Goal: Navigation & Orientation: Understand site structure

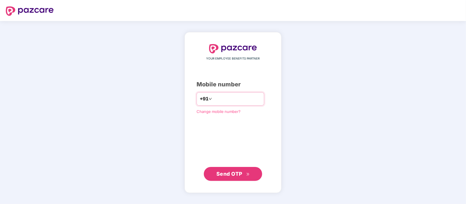
type input "**********"
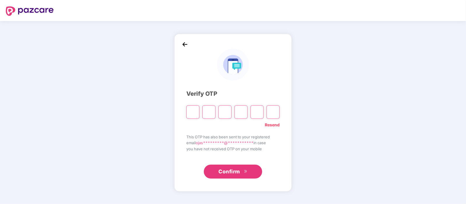
type input "*"
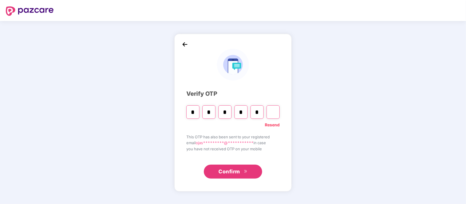
type input "*"
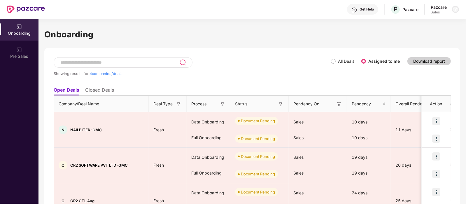
click at [455, 8] on img at bounding box center [455, 9] width 5 height 5
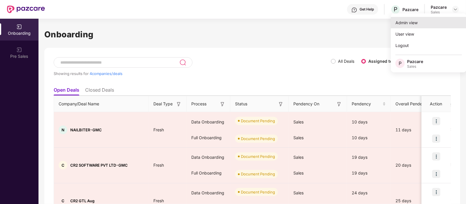
click at [422, 20] on div "Admin view" at bounding box center [429, 22] width 76 height 11
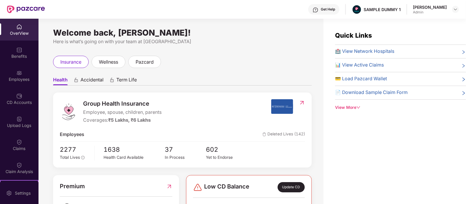
click at [101, 80] on span "Accidental" at bounding box center [91, 81] width 23 height 8
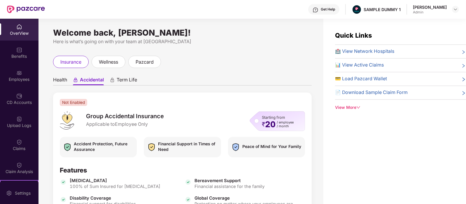
click at [57, 82] on span "Health" at bounding box center [60, 81] width 14 height 8
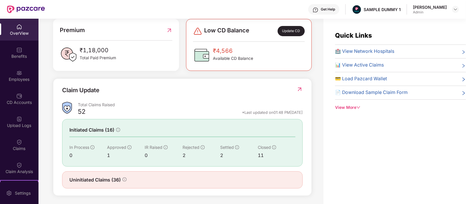
scroll to position [157, 0]
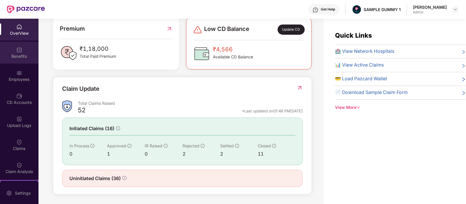
click at [20, 45] on div "Benefits" at bounding box center [19, 53] width 38 height 22
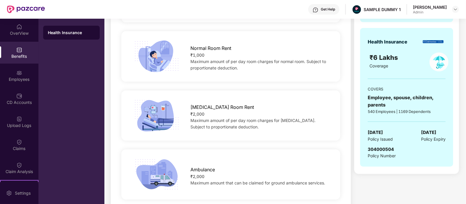
scroll to position [41, 0]
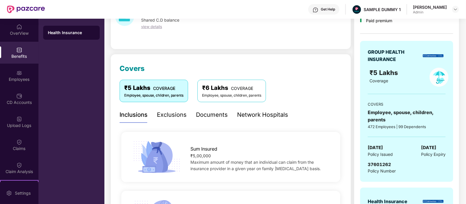
click at [168, 112] on div "Exclusions" at bounding box center [172, 114] width 30 height 9
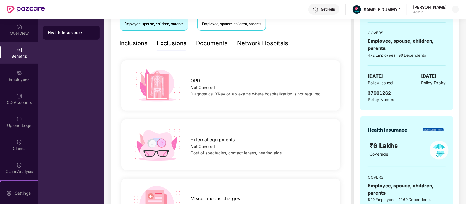
scroll to position [115, 0]
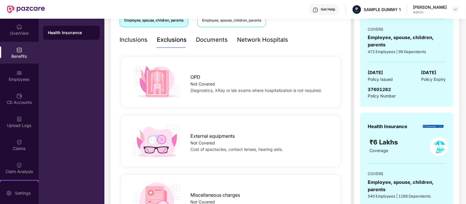
click at [206, 44] on div "Documents" at bounding box center [212, 40] width 32 height 16
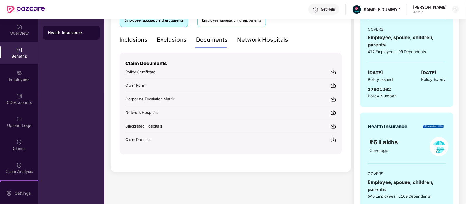
click at [262, 40] on div "Network Hospitals" at bounding box center [262, 39] width 51 height 9
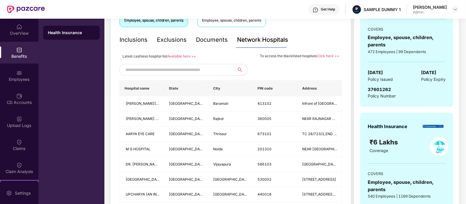
click at [180, 69] on input "text" at bounding box center [175, 69] width 100 height 9
type input "******"
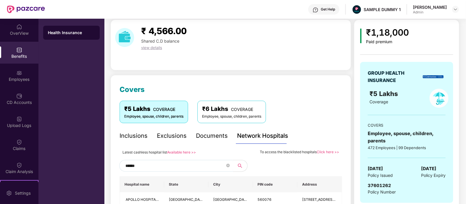
scroll to position [0, 0]
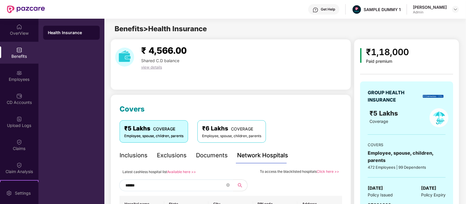
click at [229, 183] on icon "close-circle" at bounding box center [227, 184] width 3 height 3
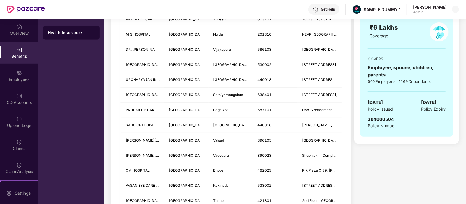
scroll to position [230, 0]
click at [17, 70] on img at bounding box center [19, 73] width 6 height 6
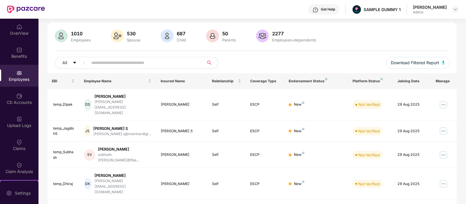
scroll to position [0, 0]
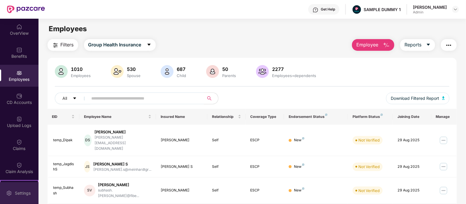
click at [32, 192] on div "Settings" at bounding box center [19, 193] width 38 height 22
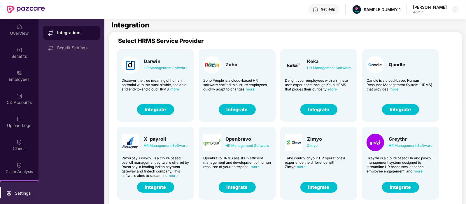
click at [234, 108] on button "Integrate" at bounding box center [237, 109] width 37 height 11
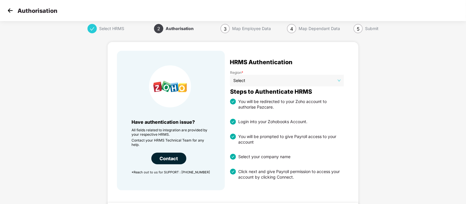
scroll to position [1, 0]
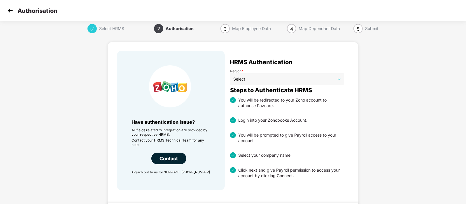
click at [11, 10] on img at bounding box center [10, 10] width 9 height 9
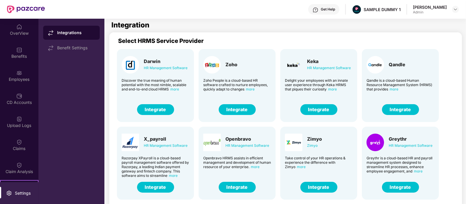
click at [15, 76] on div "Employees" at bounding box center [19, 76] width 38 height 22
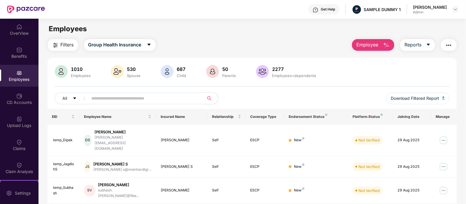
click at [360, 45] on span "Employee" at bounding box center [367, 44] width 22 height 7
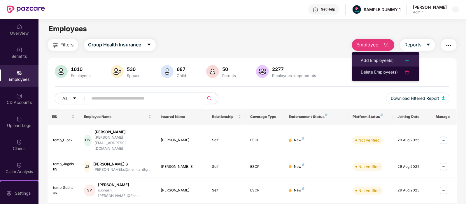
click at [381, 57] on li "Add Employee(s)" at bounding box center [385, 61] width 67 height 12
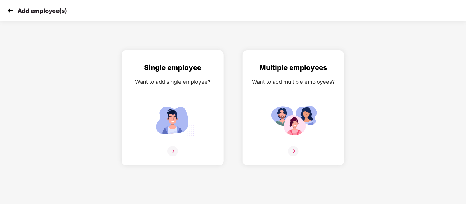
click at [210, 74] on div "Single employee Want to add single employee?" at bounding box center [173, 112] width 90 height 101
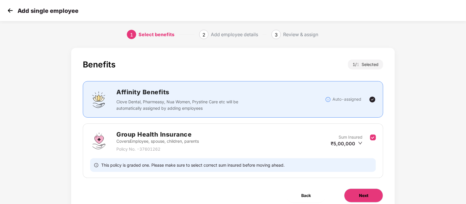
click at [357, 199] on button "Next" at bounding box center [363, 195] width 39 height 14
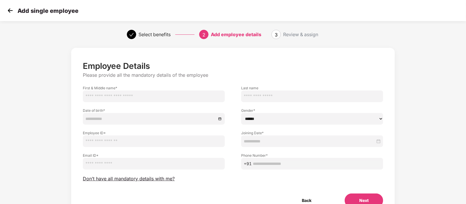
scroll to position [29, 0]
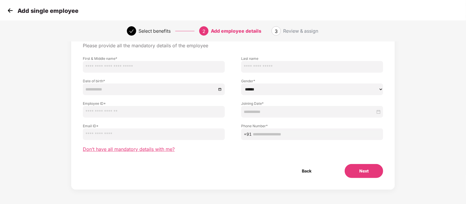
click at [138, 149] on span "Don’t have all mandatory details with me?" at bounding box center [129, 149] width 92 height 6
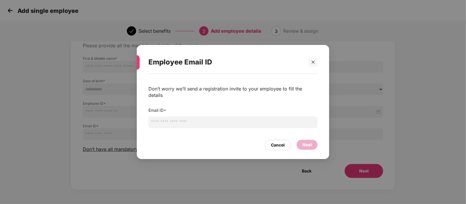
click at [216, 122] on input "email" at bounding box center [232, 122] width 169 height 12
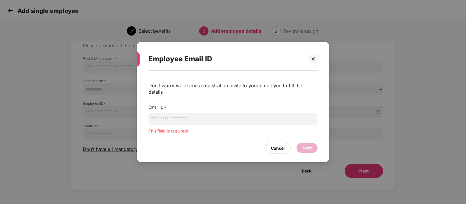
click at [287, 140] on div "Cancel Next" at bounding box center [232, 146] width 169 height 13
click at [309, 63] on div at bounding box center [313, 59] width 9 height 9
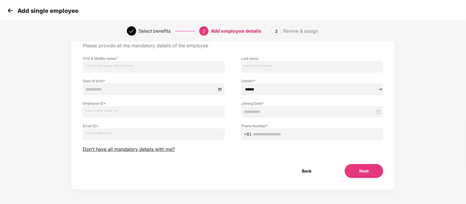
click at [14, 13] on img at bounding box center [10, 10] width 9 height 9
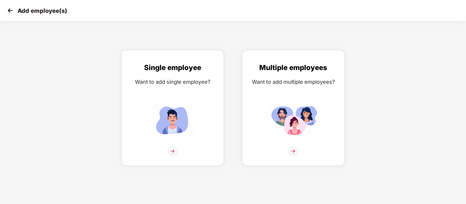
click at [14, 13] on img at bounding box center [10, 10] width 9 height 9
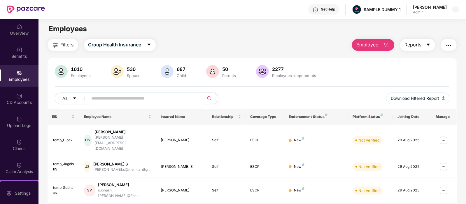
click at [415, 43] on span "Reports" at bounding box center [412, 44] width 17 height 7
click at [346, 49] on div "Employee Reports" at bounding box center [401, 45] width 110 height 12
click at [445, 43] on img "button" at bounding box center [448, 45] width 7 height 7
click at [331, 39] on div "Filters Group Health Insurance Employee Reports" at bounding box center [252, 45] width 409 height 12
click at [17, 97] on img at bounding box center [19, 96] width 6 height 6
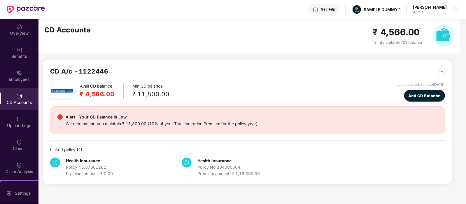
click at [17, 97] on img at bounding box center [19, 96] width 6 height 6
click at [16, 140] on img at bounding box center [19, 142] width 6 height 6
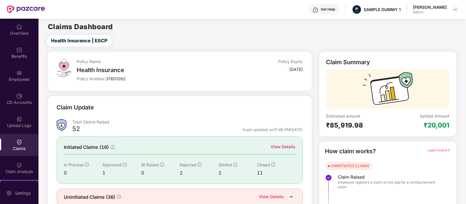
click at [271, 147] on div "View Details" at bounding box center [283, 146] width 25 height 6
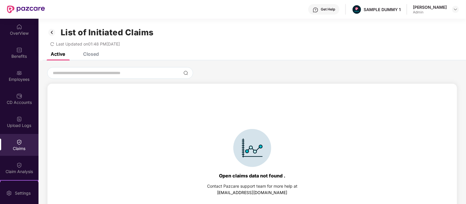
click at [91, 56] on div "Closed" at bounding box center [91, 54] width 16 height 6
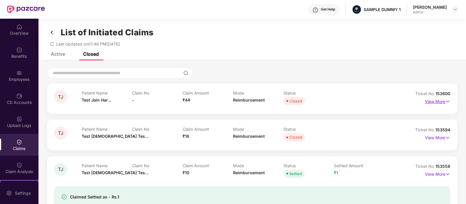
click at [435, 97] on p "View More" at bounding box center [437, 101] width 25 height 8
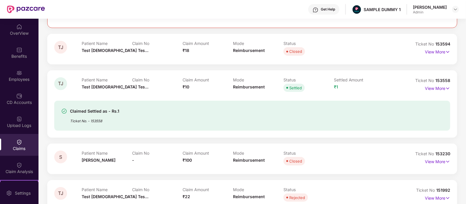
scroll to position [234, 0]
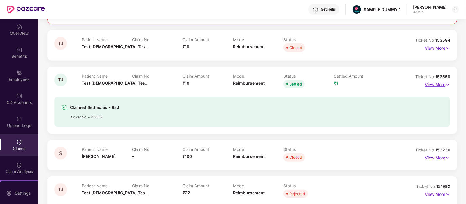
click at [445, 81] on img at bounding box center [447, 84] width 5 height 6
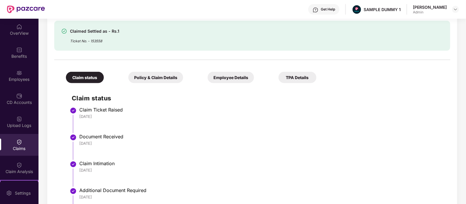
scroll to position [328, 0]
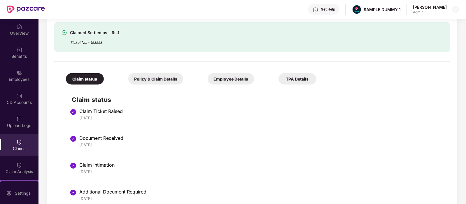
click at [144, 82] on div "Policy & Claim Details" at bounding box center [155, 78] width 55 height 11
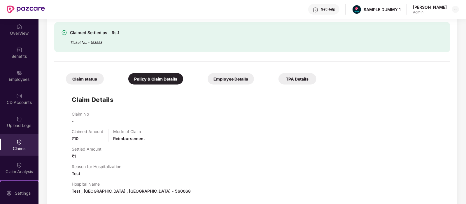
click at [208, 83] on div "Employee Details" at bounding box center [231, 78] width 46 height 11
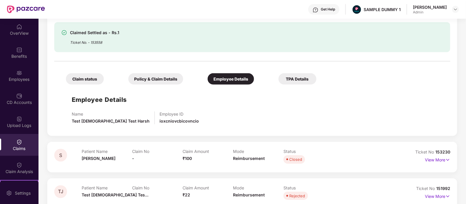
click at [278, 82] on div "TPA Details" at bounding box center [297, 78] width 38 height 11
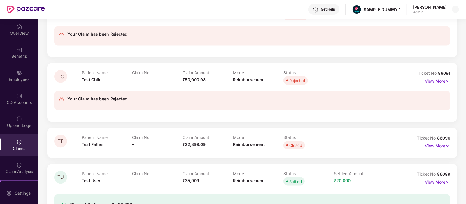
scroll to position [603, 0]
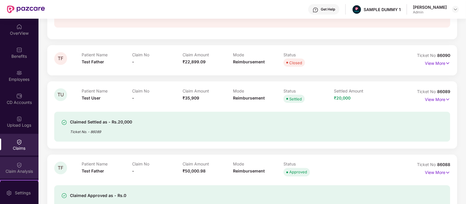
click at [14, 167] on div "Claim Analysis" at bounding box center [19, 168] width 38 height 22
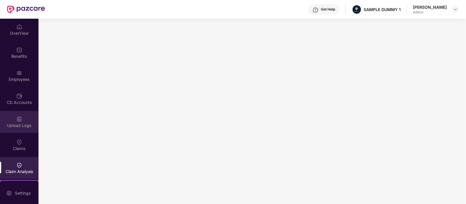
scroll to position [90, 0]
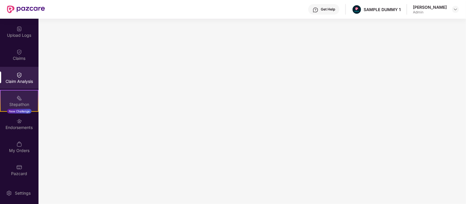
click at [19, 98] on img at bounding box center [19, 98] width 6 height 6
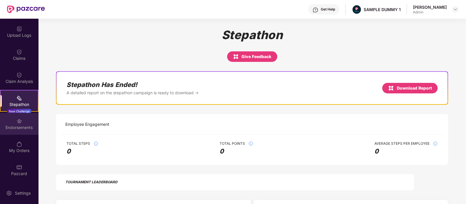
click at [10, 127] on div "Endorsements" at bounding box center [19, 127] width 38 height 6
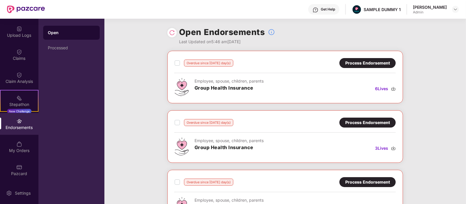
click at [369, 60] on div "Process Endorsement" at bounding box center [367, 63] width 45 height 6
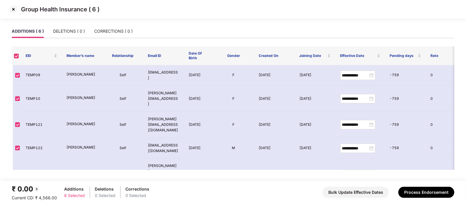
click at [10, 9] on img at bounding box center [13, 9] width 9 height 9
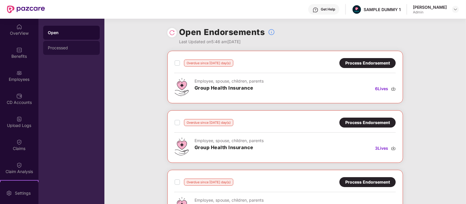
click at [62, 43] on div "Processed" at bounding box center [71, 48] width 57 height 14
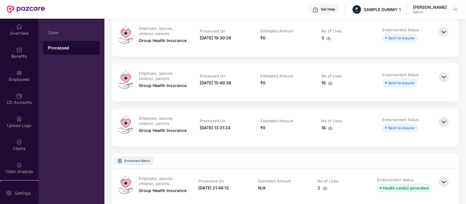
scroll to position [240, 0]
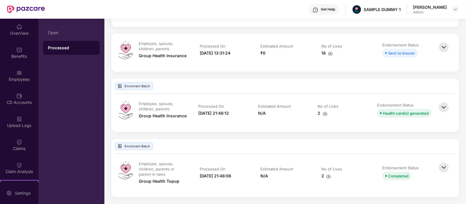
click at [443, 110] on img at bounding box center [443, 107] width 13 height 13
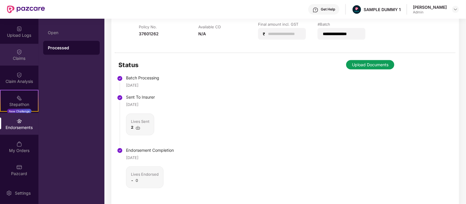
scroll to position [420, 0]
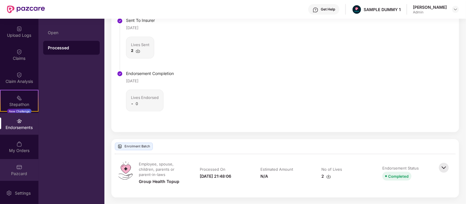
click at [18, 173] on div "Pazcard" at bounding box center [19, 174] width 38 height 6
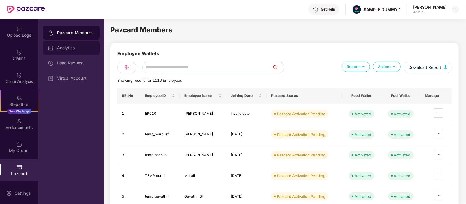
click at [86, 49] on div "Analytics" at bounding box center [76, 47] width 38 height 5
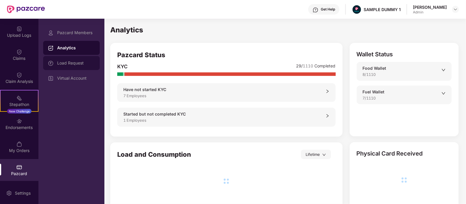
click at [83, 61] on div "Load Request" at bounding box center [76, 63] width 38 height 5
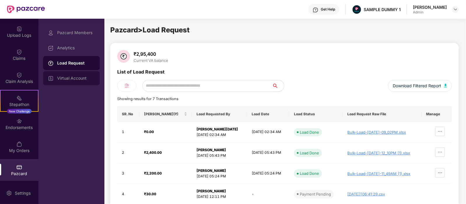
click at [71, 78] on div "Virtual Account" at bounding box center [76, 78] width 38 height 5
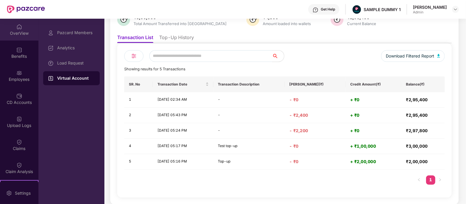
click at [22, 32] on div "OverView" at bounding box center [19, 33] width 38 height 6
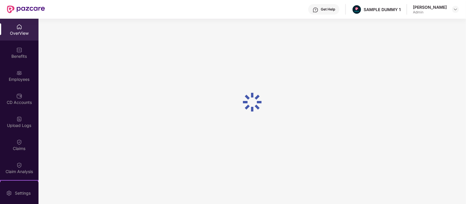
scroll to position [19, 0]
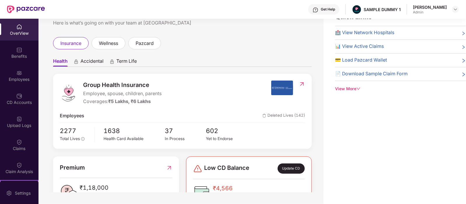
click at [326, 8] on div "Get Help" at bounding box center [328, 9] width 14 height 5
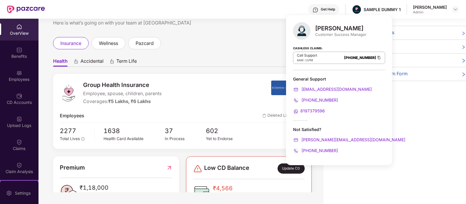
click at [271, 36] on div "Welcome back, [PERSON_NAME]! Here is what’s going on with your team at Pazcare …" at bounding box center [180, 96] width 285 height 192
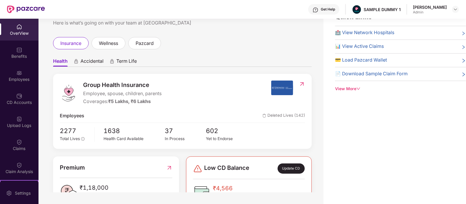
scroll to position [0, 0]
